Goal: Communication & Community: Share content

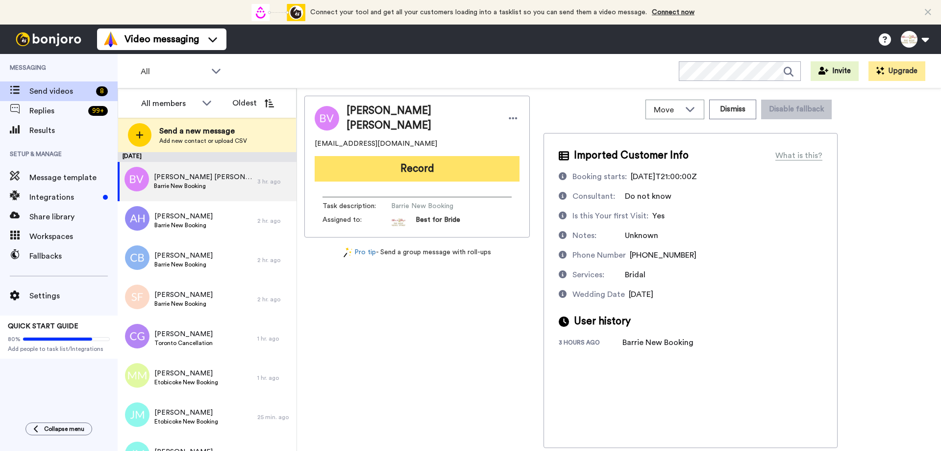
click at [417, 174] on button "Record" at bounding box center [417, 168] width 205 height 25
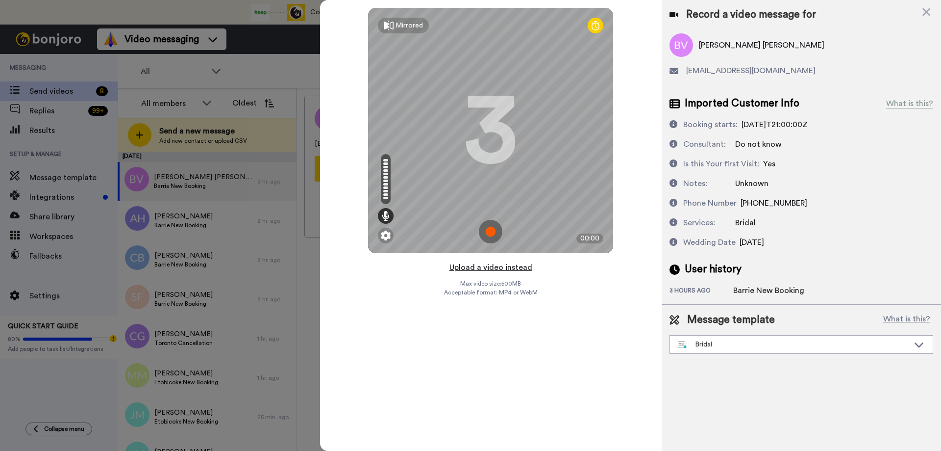
click at [494, 269] on button "Upload a video instead" at bounding box center [491, 267] width 89 height 13
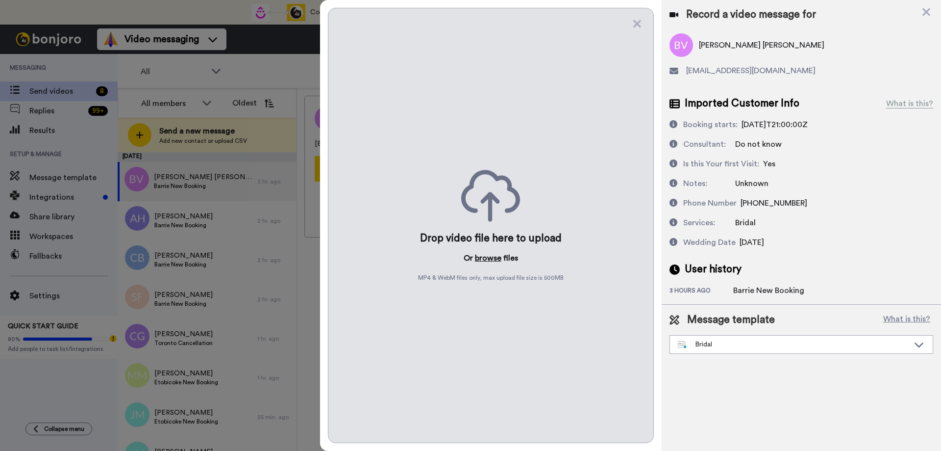
click at [490, 258] on button "browse" at bounding box center [488, 258] width 26 height 12
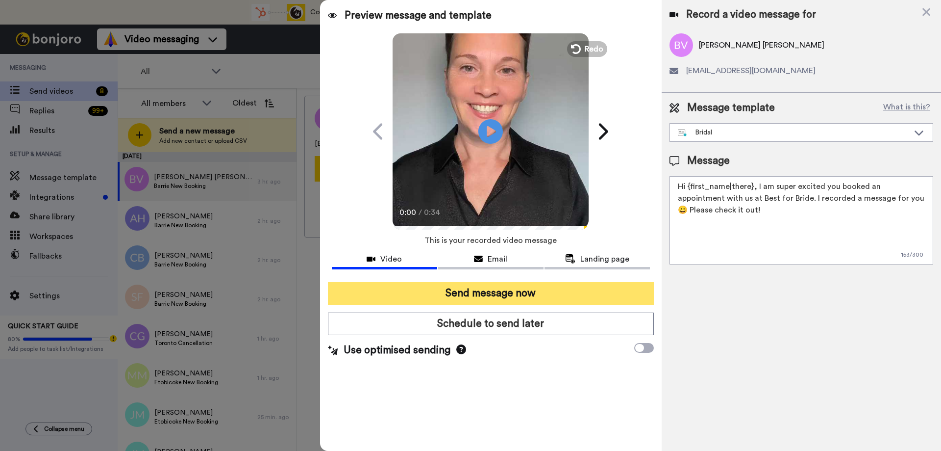
click at [446, 294] on button "Send message now" at bounding box center [491, 293] width 326 height 23
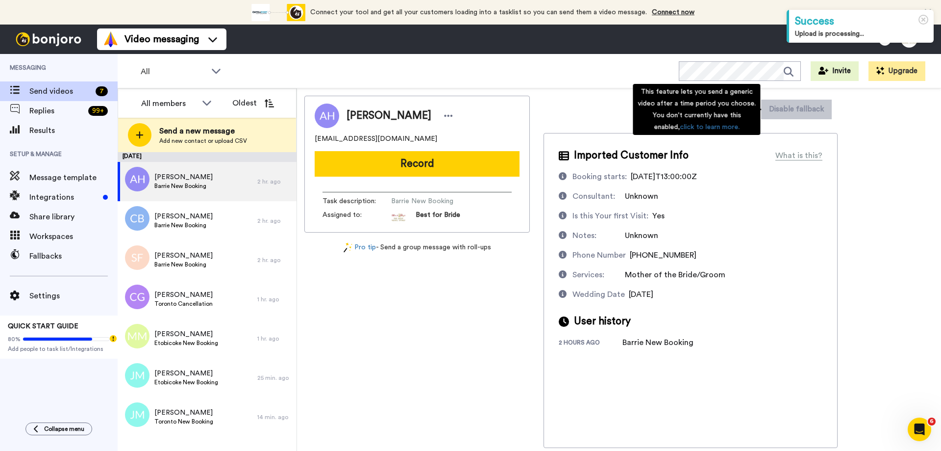
click at [744, 111] on div "This feature lets you send a generic video after a time period you choose. You …" at bounding box center [696, 109] width 127 height 51
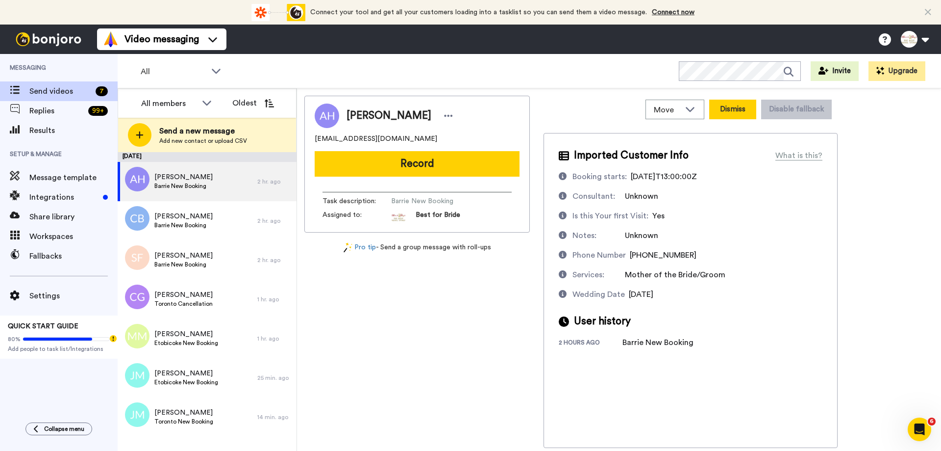
click at [739, 110] on button "Dismiss" at bounding box center [732, 110] width 47 height 20
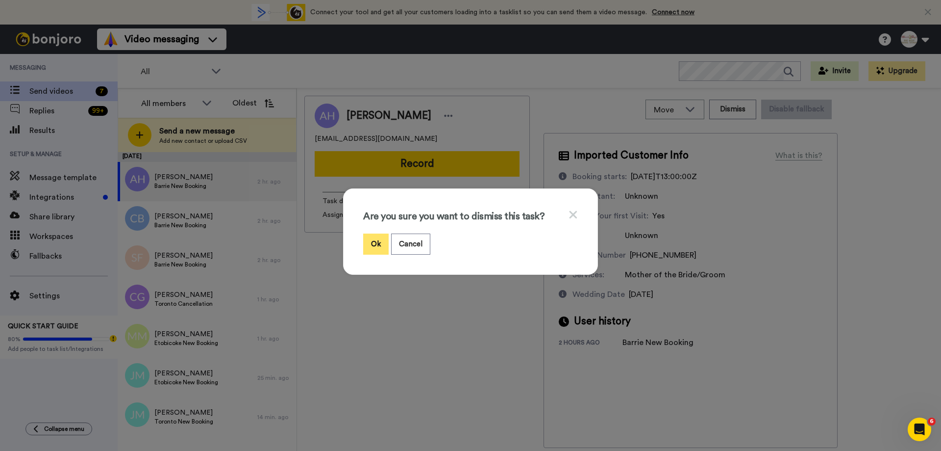
click at [367, 244] on button "Ok" at bounding box center [375, 243] width 25 height 21
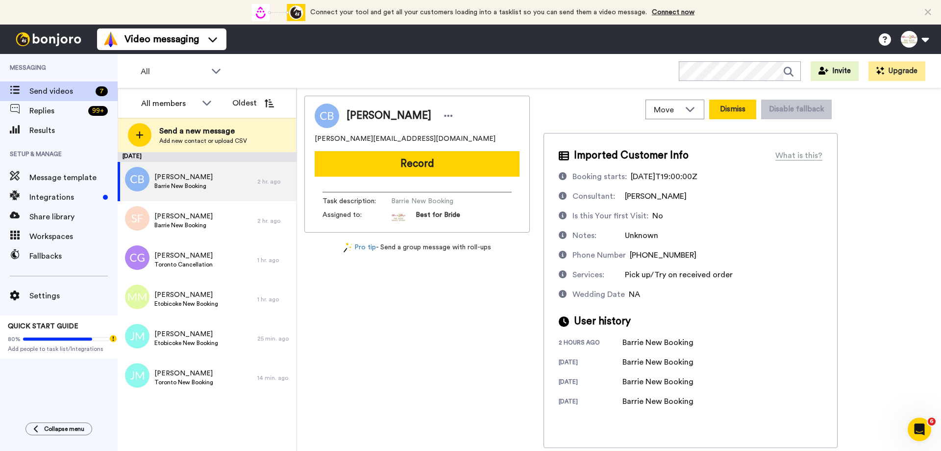
click at [747, 116] on button "Dismiss" at bounding box center [732, 110] width 47 height 20
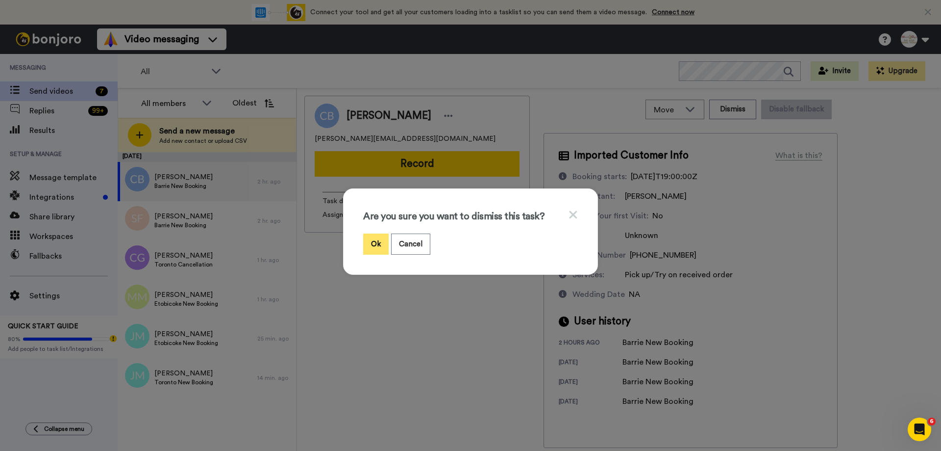
click at [378, 240] on button "Ok" at bounding box center [375, 243] width 25 height 21
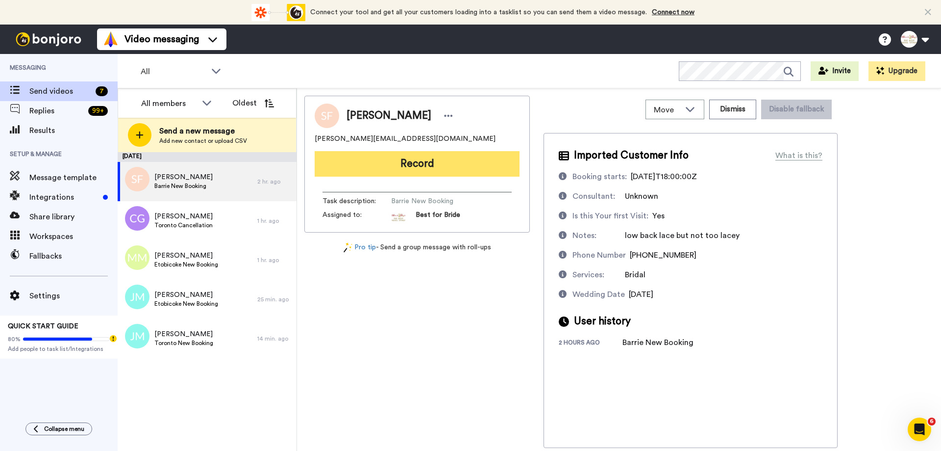
click at [449, 163] on button "Record" at bounding box center [417, 163] width 205 height 25
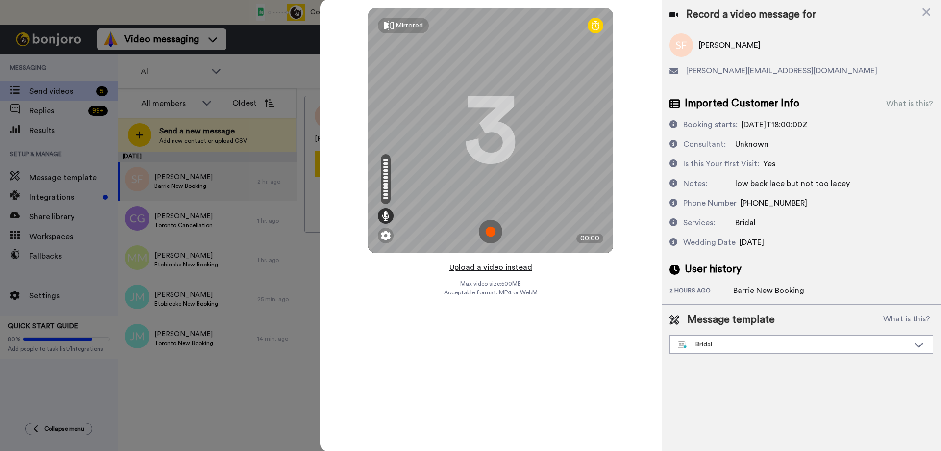
click at [492, 269] on button "Upload a video instead" at bounding box center [491, 267] width 89 height 13
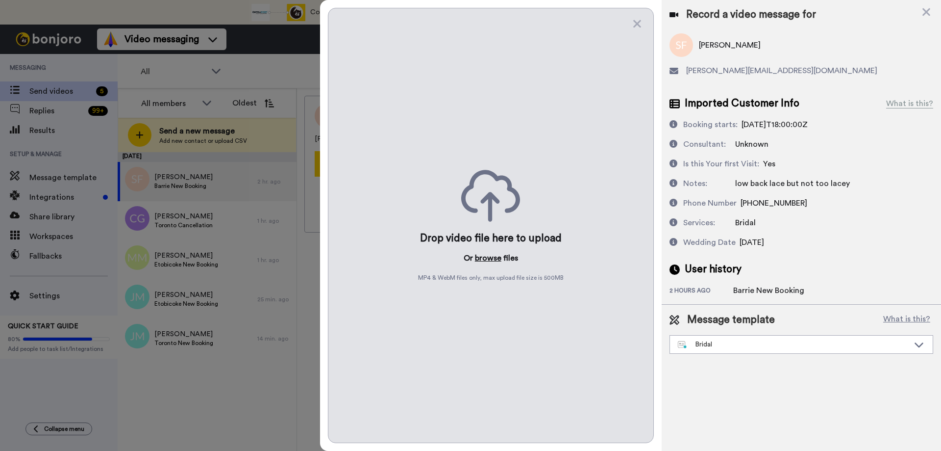
click at [492, 259] on button "browse" at bounding box center [488, 258] width 26 height 12
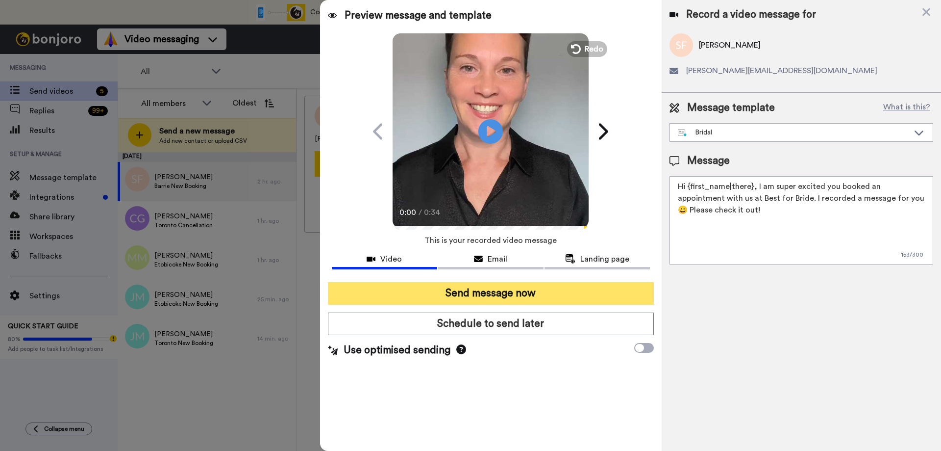
click at [429, 299] on button "Send message now" at bounding box center [491, 293] width 326 height 23
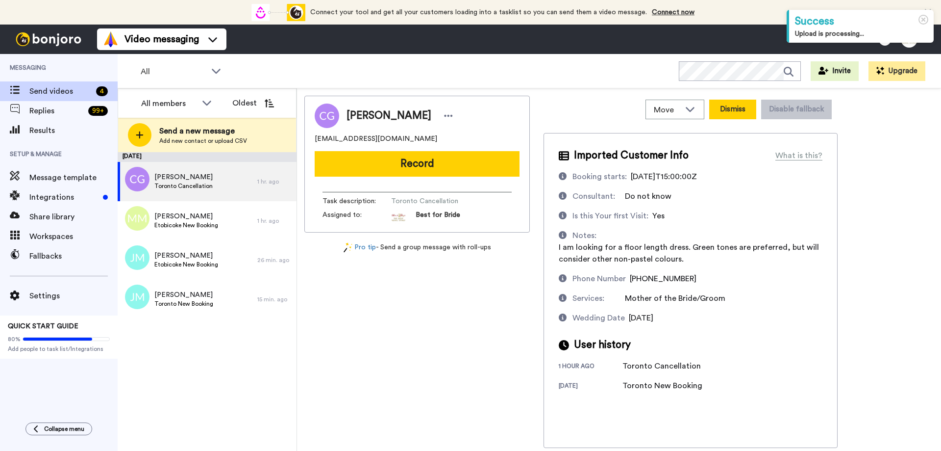
click at [735, 108] on button "Dismiss" at bounding box center [732, 110] width 47 height 20
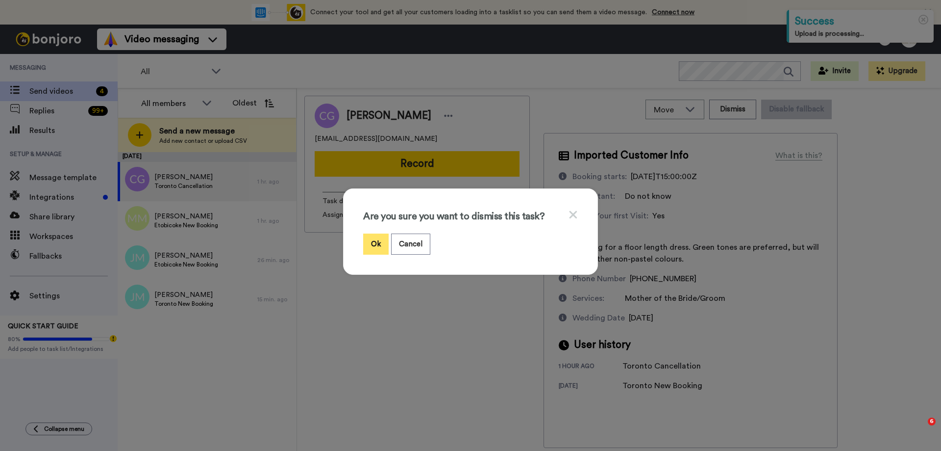
click at [372, 238] on button "Ok" at bounding box center [375, 243] width 25 height 21
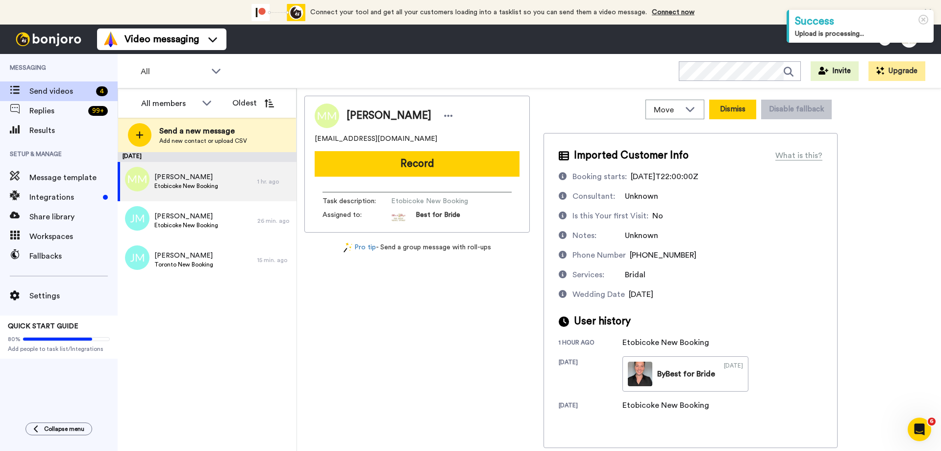
click at [724, 110] on button "Dismiss" at bounding box center [732, 110] width 47 height 20
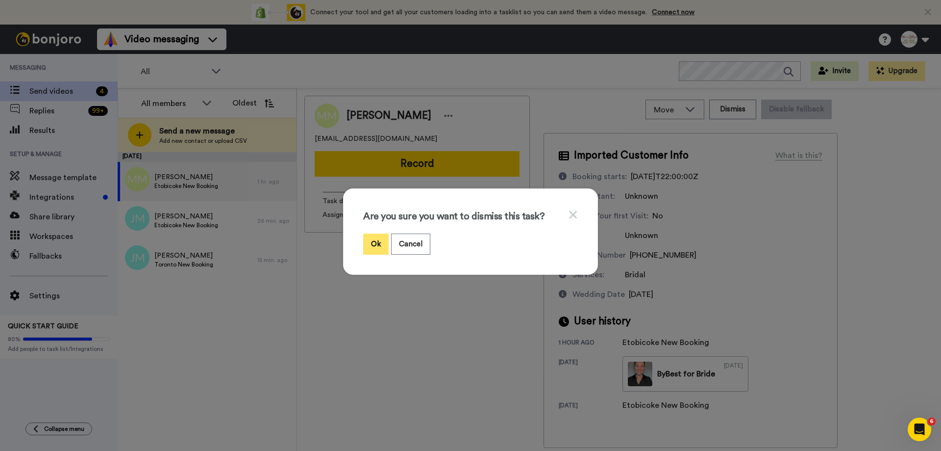
click at [364, 241] on button "Ok" at bounding box center [375, 243] width 25 height 21
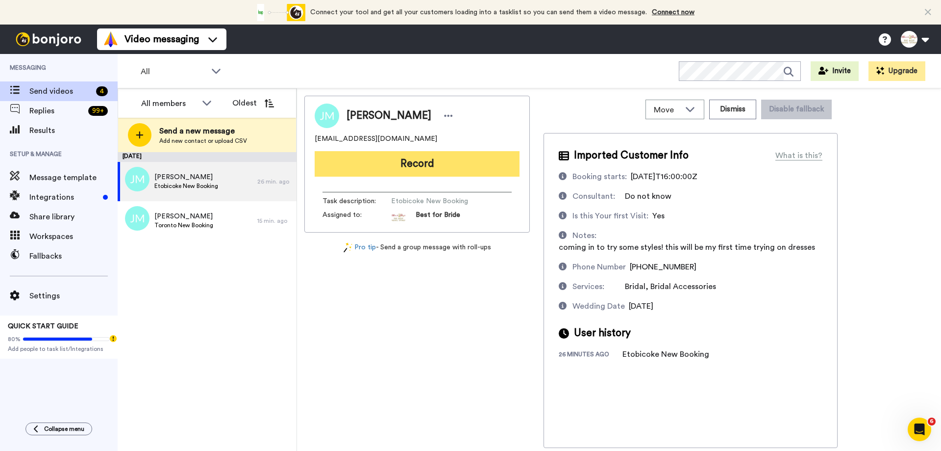
click at [443, 171] on button "Record" at bounding box center [417, 163] width 205 height 25
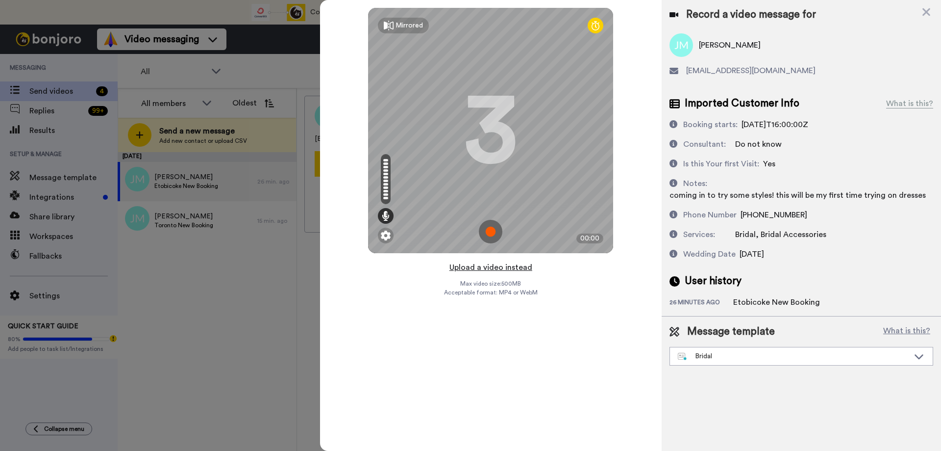
click at [480, 267] on button "Upload a video instead" at bounding box center [491, 267] width 89 height 13
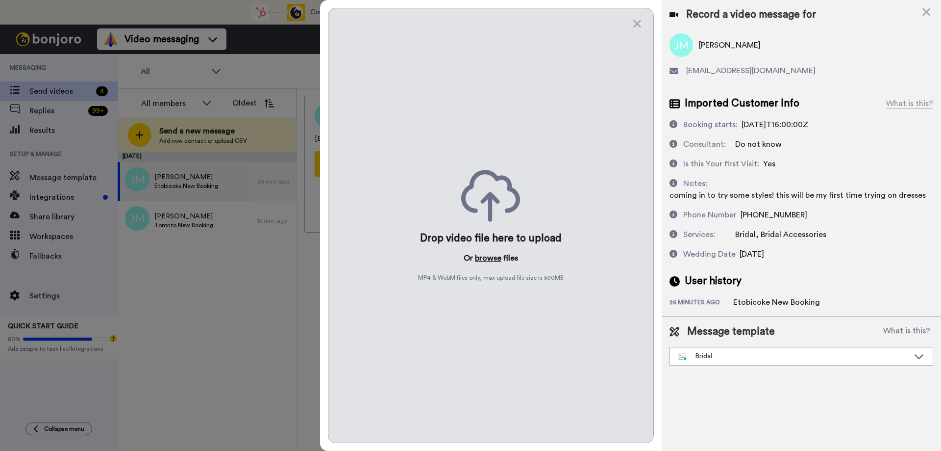
click at [485, 254] on button "browse" at bounding box center [488, 258] width 26 height 12
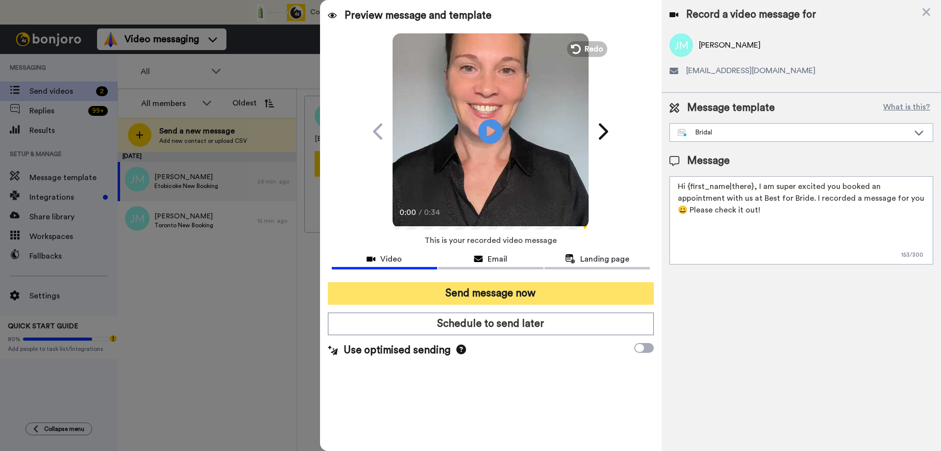
click at [456, 300] on button "Send message now" at bounding box center [491, 293] width 326 height 23
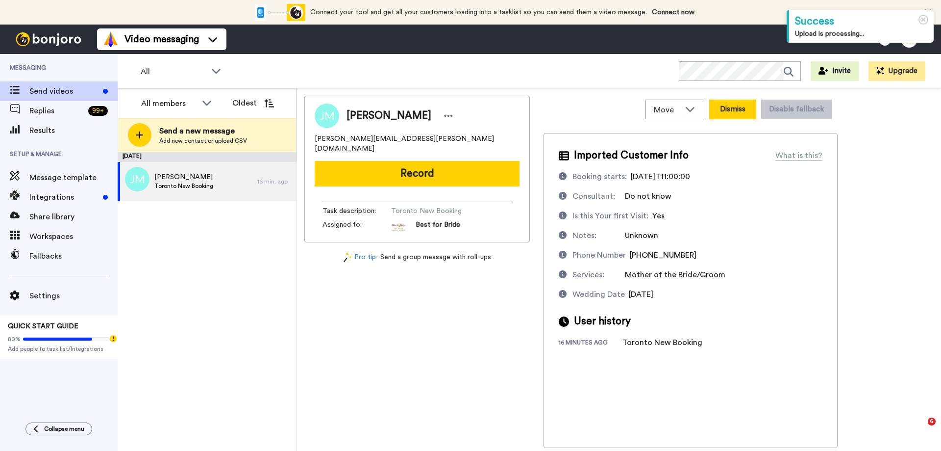
click at [738, 112] on button "Dismiss" at bounding box center [732, 110] width 47 height 20
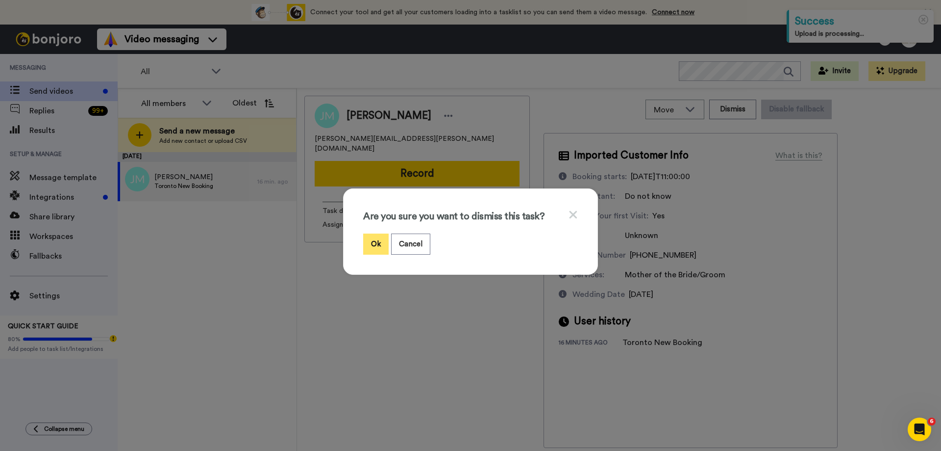
click at [372, 249] on button "Ok" at bounding box center [375, 243] width 25 height 21
